Goal: Task Accomplishment & Management: Use online tool/utility

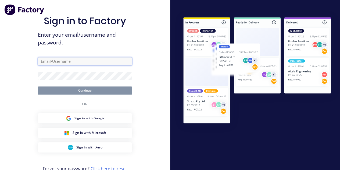
click at [65, 60] on input "text" at bounding box center [85, 61] width 94 height 8
type input "[PERSON_NAME][EMAIL_ADDRESS][DOMAIN_NAME]"
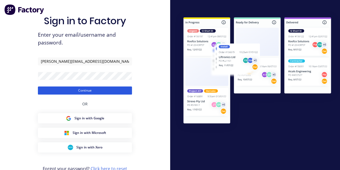
click at [99, 90] on button "Continue" at bounding box center [85, 90] width 94 height 8
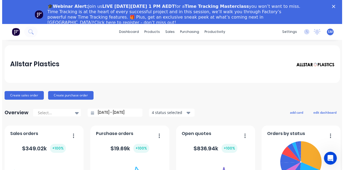
scroll to position [3, 0]
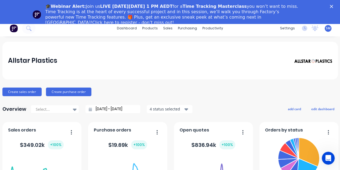
click at [335, 5] on div "Close" at bounding box center [332, 6] width 5 height 3
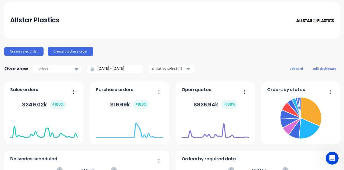
scroll to position [0, 0]
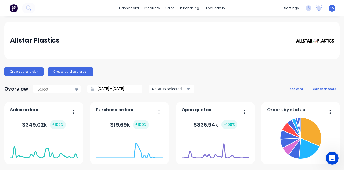
click at [0, 109] on div "Allstar Plastics Create sales order Create purchase order Overview Select... [D…" at bounding box center [172, 162] width 344 height 281
click at [0, 115] on div "Allstar Plastics Create sales order Create purchase order Overview Select... [D…" at bounding box center [172, 162] width 344 height 281
click at [272, 69] on div "Create sales order Create purchase order" at bounding box center [171, 71] width 335 height 9
